Goal: Transaction & Acquisition: Purchase product/service

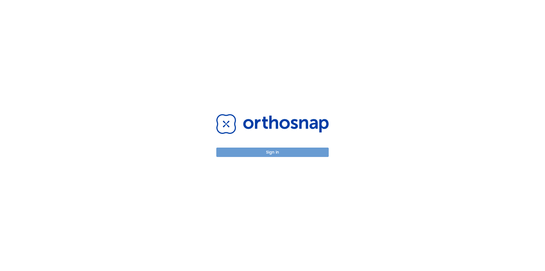
click at [265, 153] on button "Sign in" at bounding box center [272, 151] width 112 height 9
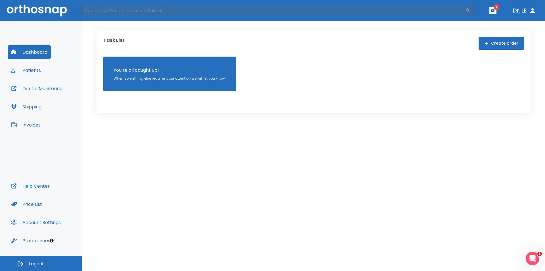
click at [32, 128] on button "Invoices" at bounding box center [26, 125] width 36 height 14
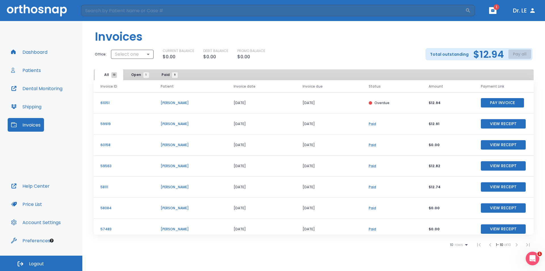
click at [520, 55] on div "Total outstanding $12.94 Pay all" at bounding box center [479, 54] width 107 height 12
click at [516, 52] on div "Total outstanding $12.94 Pay all" at bounding box center [479, 54] width 107 height 12
click at [147, 56] on body "​ 1 Dr. LE Dashboard Patients Dental Monitoring Shipping Invoices Help Center P…" at bounding box center [272, 135] width 545 height 271
click at [131, 77] on li "Contemporary Dentistry" at bounding box center [132, 77] width 65 height 10
type input "3007"
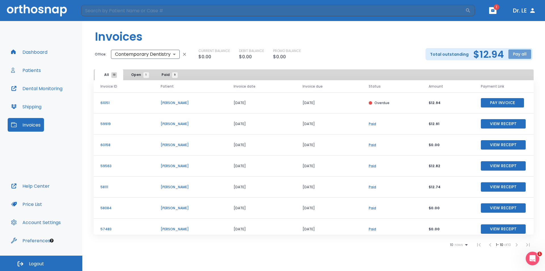
click at [518, 56] on button "Pay all" at bounding box center [520, 53] width 23 height 9
click at [517, 67] on p "Pay by CC or Bank account" at bounding box center [514, 68] width 48 height 5
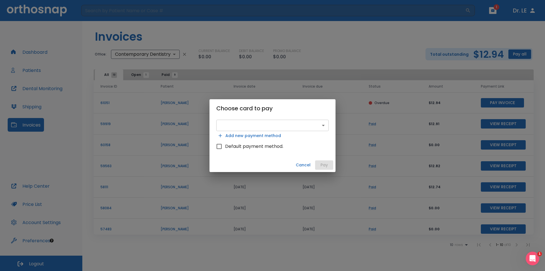
click at [325, 125] on body "​ 1 Dr. LE Dashboard Patients Dental Monitoring Shipping Invoices Help Center P…" at bounding box center [272, 135] width 545 height 271
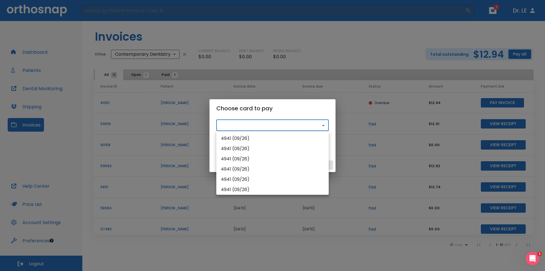
click at [247, 141] on li "4941 (09/26)" at bounding box center [272, 138] width 112 height 10
type input "src_1Rf2UrHMfdBZStQ13Zn949r8"
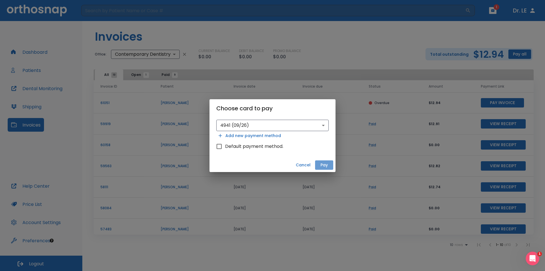
click at [325, 166] on button "Pay" at bounding box center [324, 164] width 18 height 9
